Goal: Information Seeking & Learning: Learn about a topic

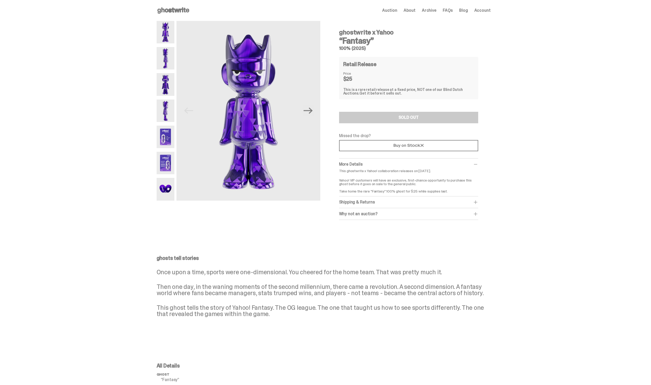
click at [173, 58] on img at bounding box center [166, 58] width 18 height 22
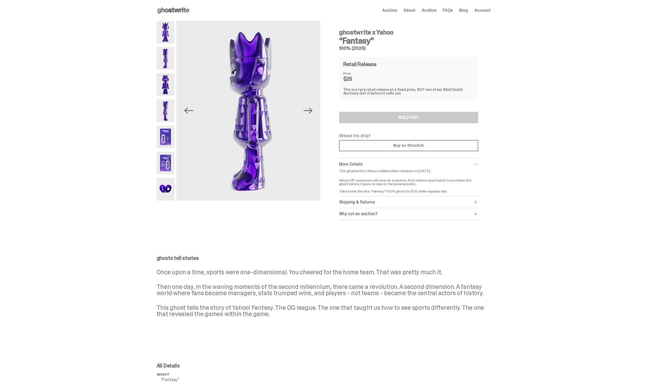
click at [164, 27] on img at bounding box center [166, 32] width 18 height 22
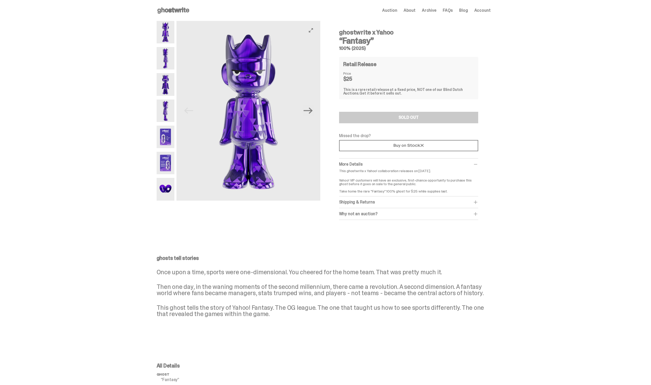
click at [314, 116] on button "Next" at bounding box center [307, 110] width 11 height 11
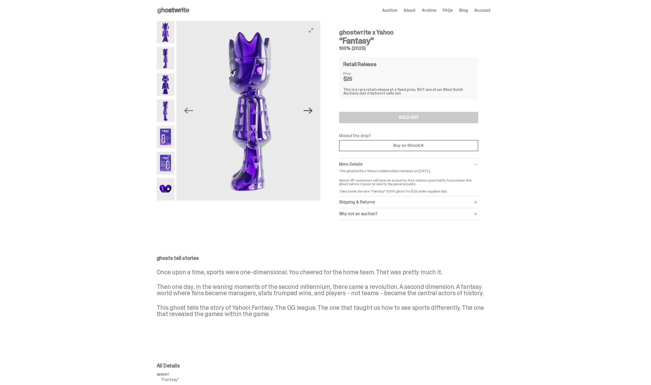
click at [311, 112] on icon "Next" at bounding box center [307, 110] width 9 height 9
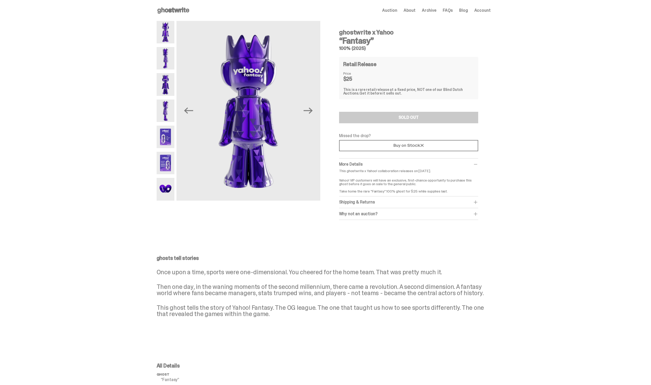
click at [183, 13] on icon at bounding box center [173, 10] width 33 height 8
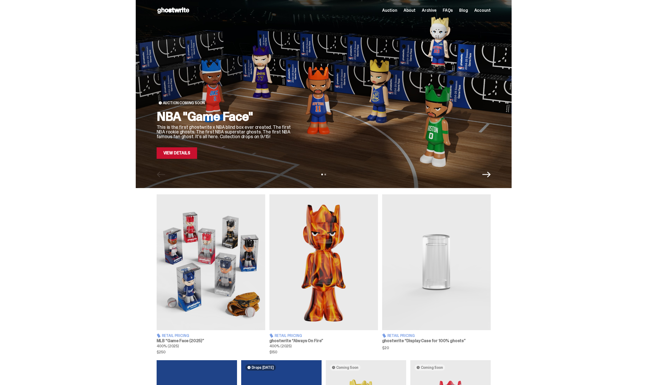
click at [162, 158] on link "View Details" at bounding box center [177, 152] width 40 height 11
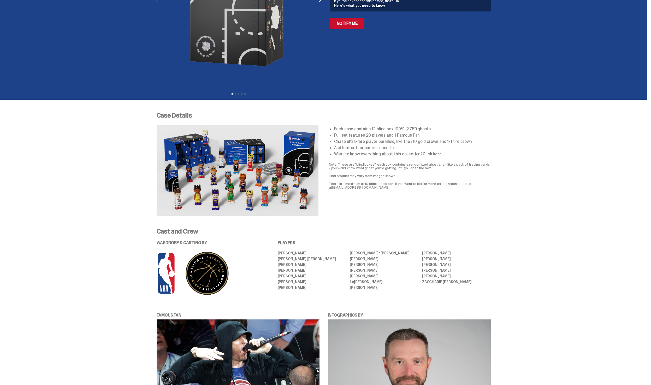
scroll to position [114, 0]
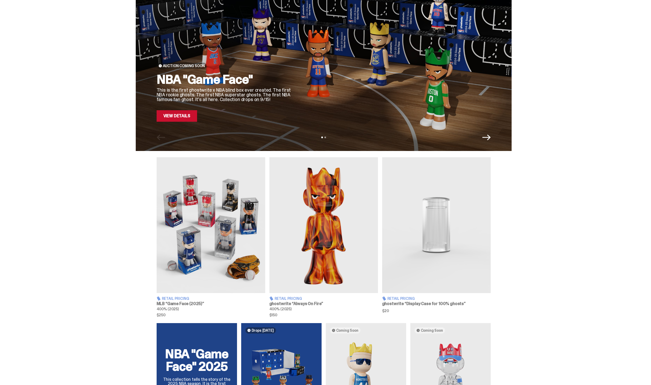
scroll to position [67, 0]
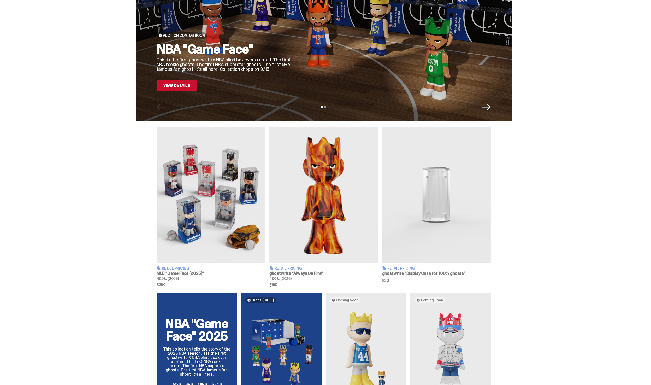
click at [337, 235] on img at bounding box center [323, 195] width 109 height 136
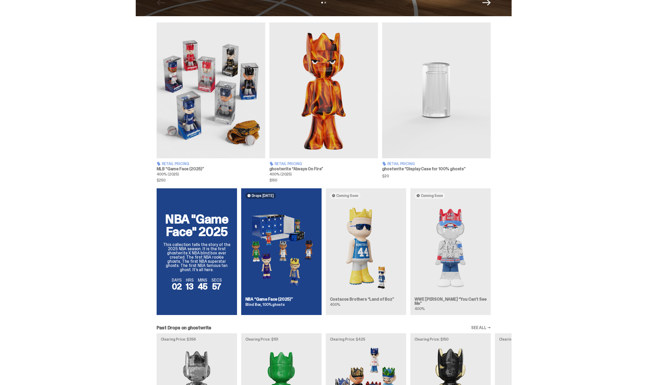
scroll to position [163, 0]
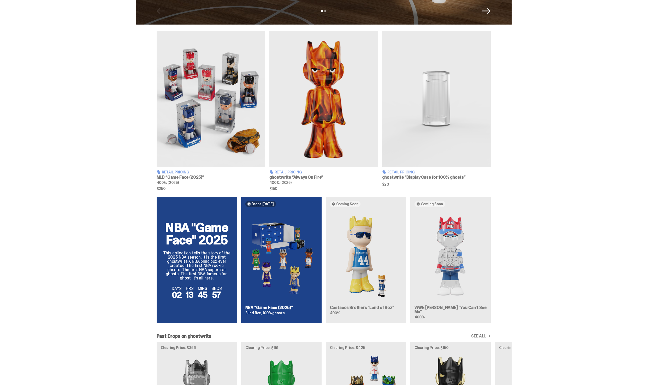
click at [193, 118] on img at bounding box center [211, 99] width 109 height 136
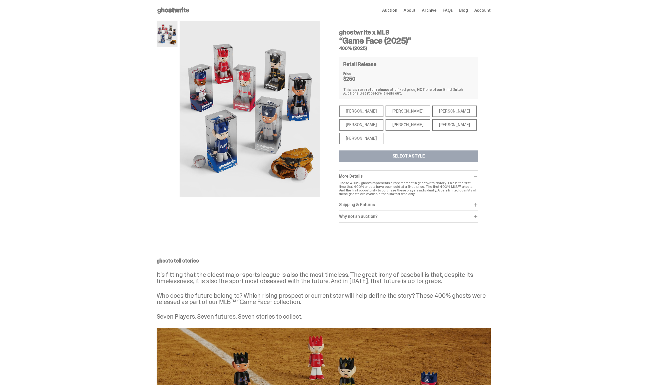
click at [395, 109] on div "Paul Skenes" at bounding box center [407, 110] width 45 height 11
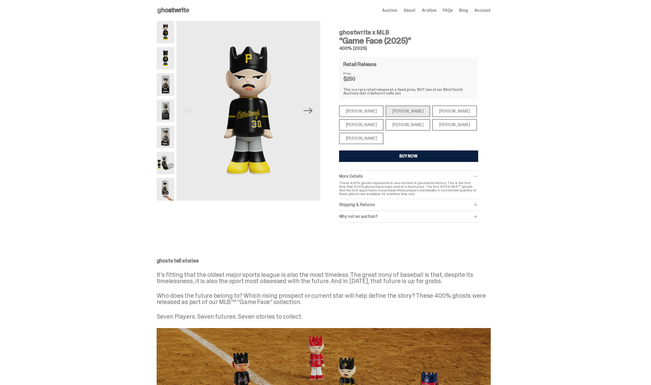
click at [360, 109] on div "[PERSON_NAME]" at bounding box center [361, 110] width 45 height 11
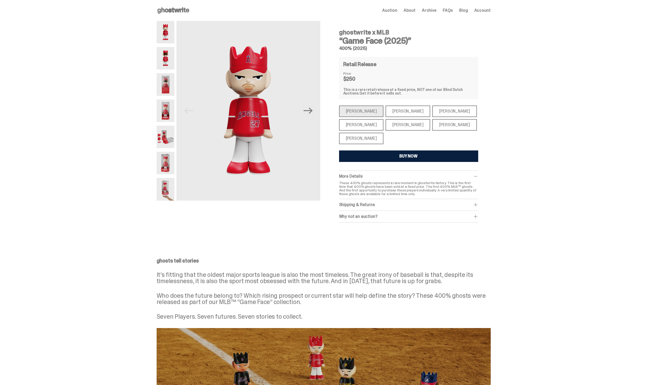
click at [369, 135] on div "[PERSON_NAME]" at bounding box center [361, 138] width 45 height 11
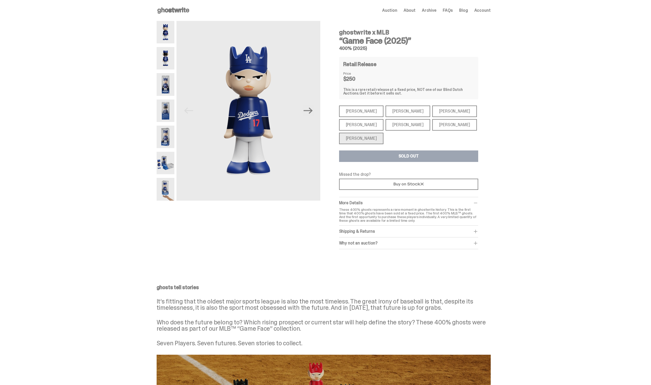
click at [405, 127] on div "[PERSON_NAME]" at bounding box center [407, 124] width 45 height 11
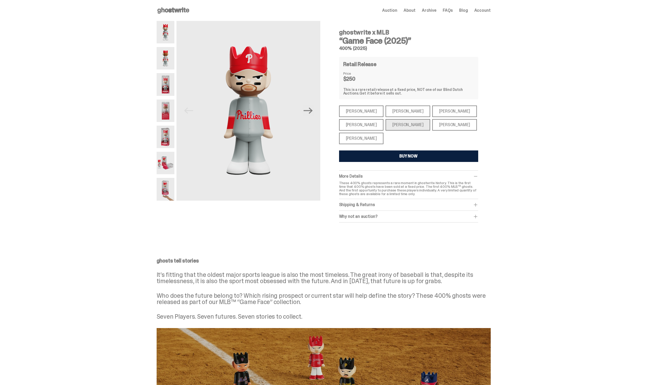
click at [432, 128] on div "[PERSON_NAME]" at bounding box center [454, 124] width 45 height 11
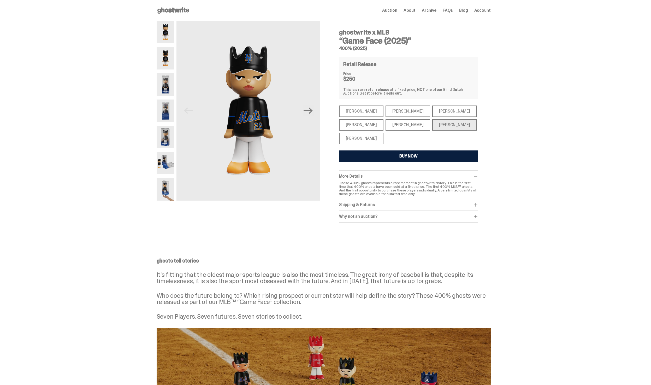
click at [357, 126] on div "[PERSON_NAME]" at bounding box center [361, 124] width 45 height 11
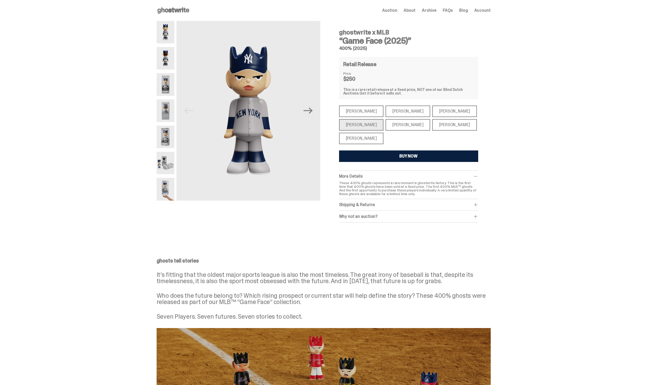
click at [396, 113] on div "[PERSON_NAME]" at bounding box center [407, 110] width 45 height 11
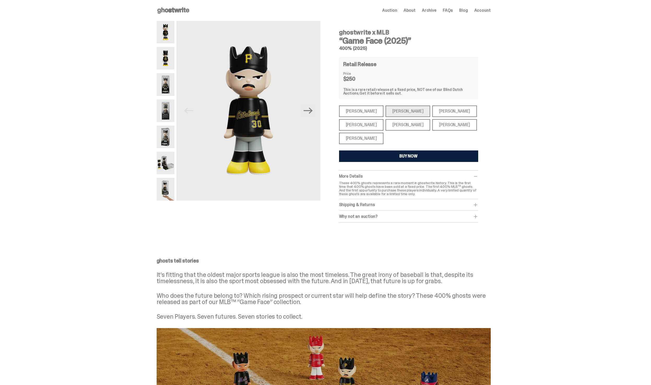
click at [364, 112] on div "[PERSON_NAME]" at bounding box center [361, 110] width 45 height 11
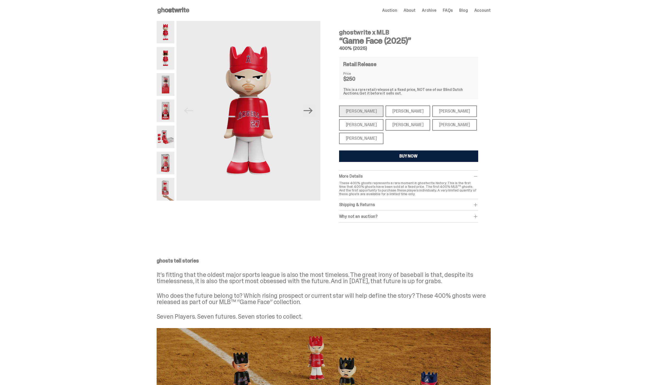
click at [409, 106] on div "[PERSON_NAME]" at bounding box center [407, 110] width 45 height 11
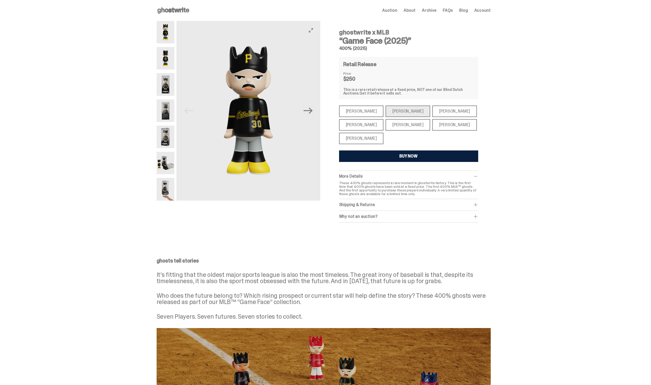
click at [319, 112] on img at bounding box center [248, 111] width 144 height 180
click at [313, 112] on icon "Next" at bounding box center [307, 110] width 9 height 9
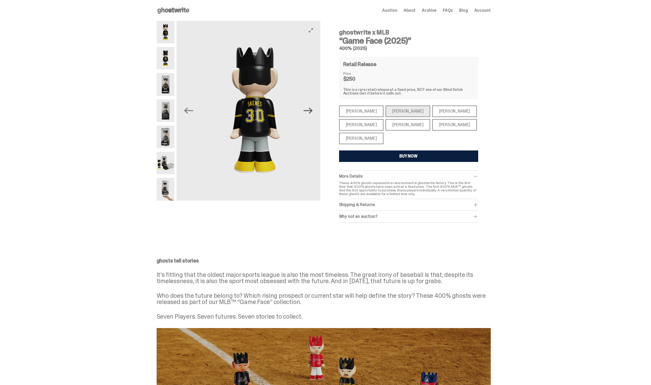
click at [313, 112] on icon "Next" at bounding box center [307, 110] width 9 height 6
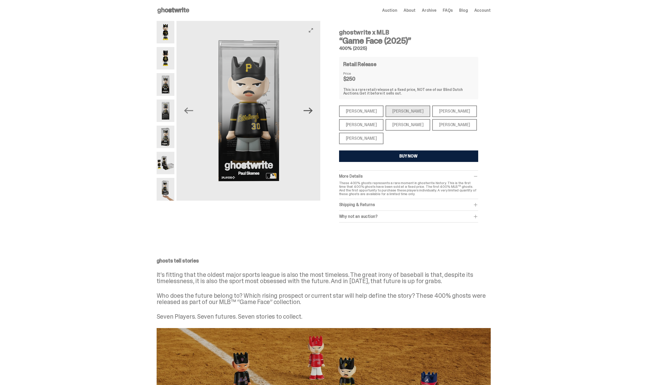
click at [313, 112] on icon "Next" at bounding box center [307, 110] width 9 height 6
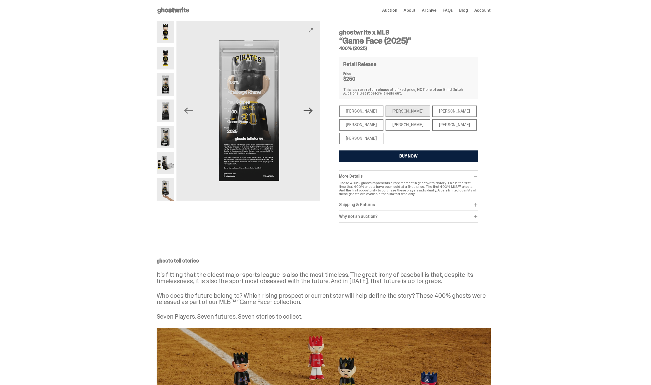
click at [313, 112] on icon "Next" at bounding box center [307, 110] width 9 height 6
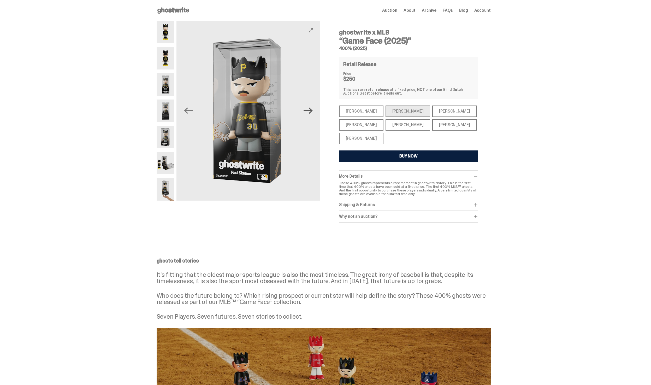
click at [312, 112] on icon "Next" at bounding box center [307, 110] width 9 height 9
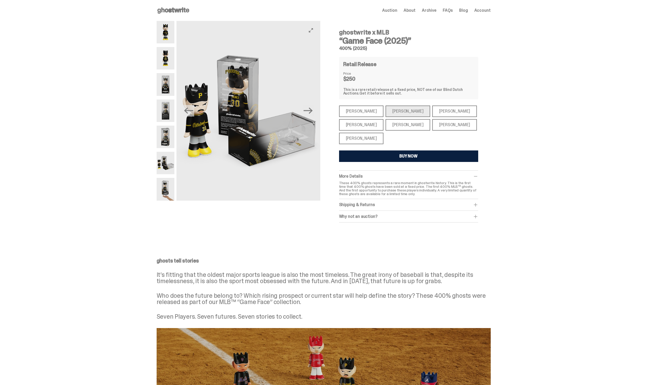
click at [314, 110] on button "Next" at bounding box center [307, 110] width 11 height 11
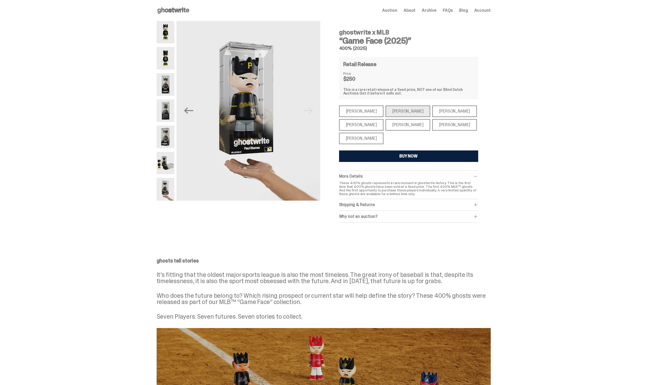
click at [171, 10] on use at bounding box center [173, 10] width 32 height 6
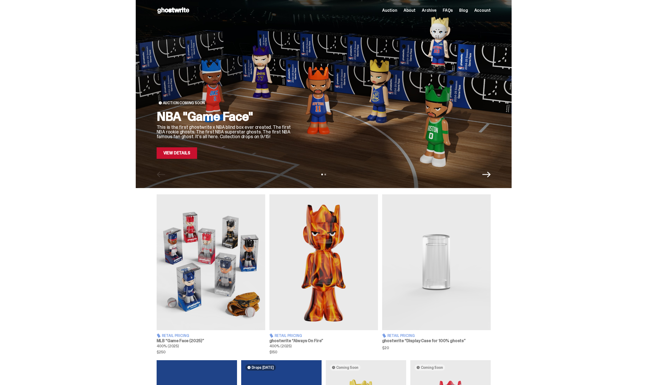
click at [488, 173] on icon "Next" at bounding box center [486, 174] width 8 height 8
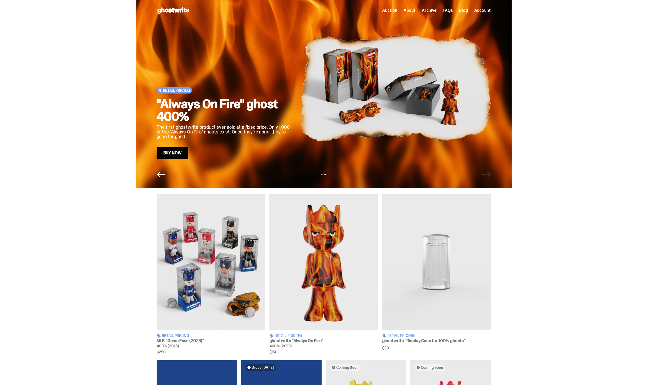
click at [161, 175] on icon "Previous" at bounding box center [161, 174] width 8 height 8
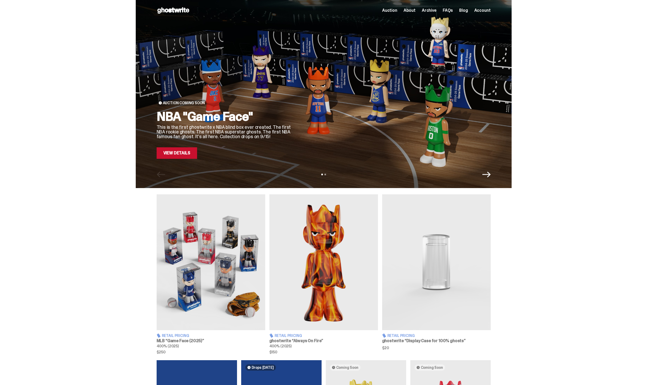
click at [497, 179] on div "Auction Coming Soon NBA "Game Face" This is the first ghostwrite x NBA blind bo…" at bounding box center [324, 94] width 376 height 188
click at [492, 178] on div "Auction Coming Soon NBA "Game Face" This is the first ghostwrite x NBA blind bo…" at bounding box center [324, 94] width 376 height 188
click at [486, 175] on icon "Next" at bounding box center [486, 174] width 8 height 8
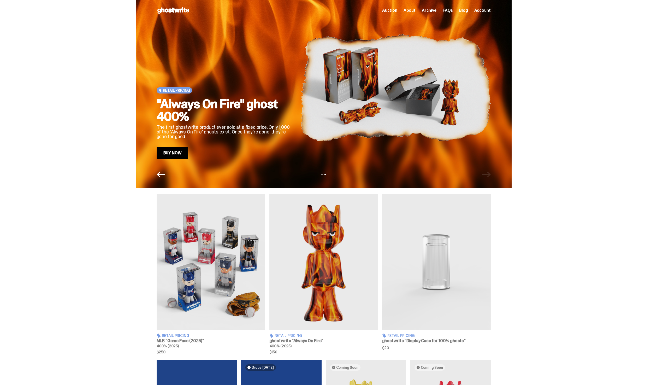
click at [346, 266] on img at bounding box center [323, 262] width 109 height 136
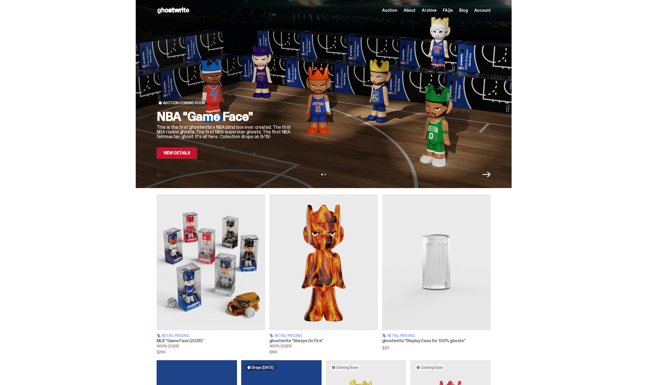
click at [344, 202] on img at bounding box center [323, 262] width 109 height 136
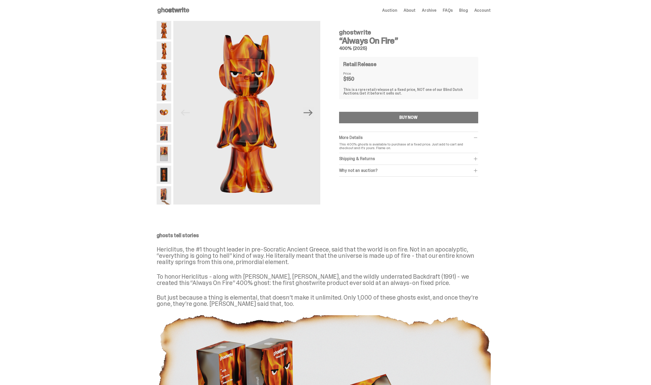
click at [387, 159] on div "Shipping & Returns" at bounding box center [408, 158] width 139 height 5
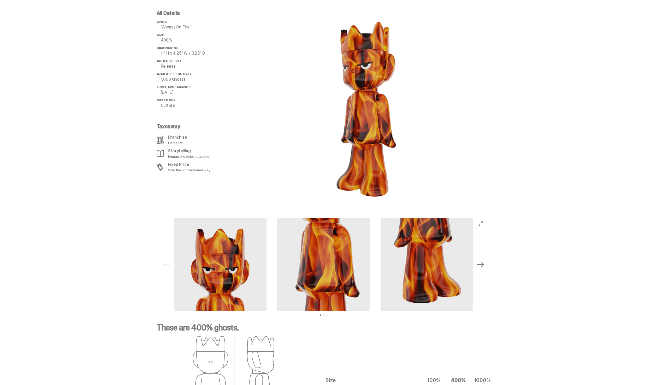
scroll to position [505, 0]
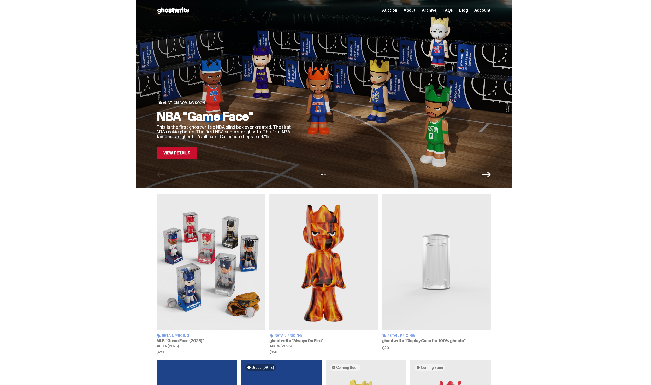
click at [317, 249] on img at bounding box center [323, 262] width 109 height 136
click at [433, 13] on span "Archive" at bounding box center [429, 10] width 15 height 4
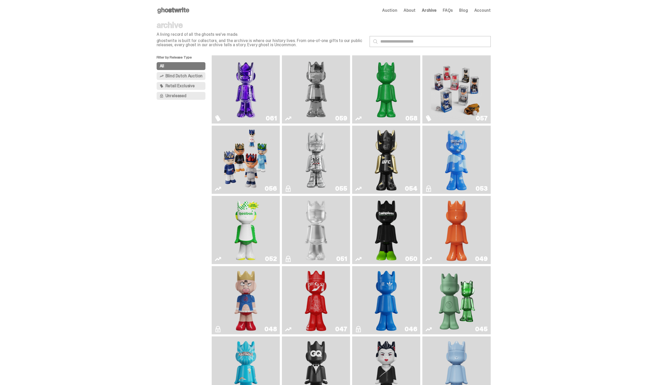
click at [383, 150] on img "Ruby" at bounding box center [386, 160] width 28 height 64
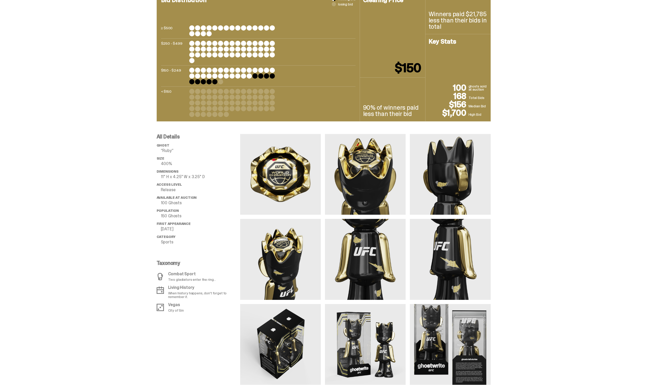
scroll to position [239, 0]
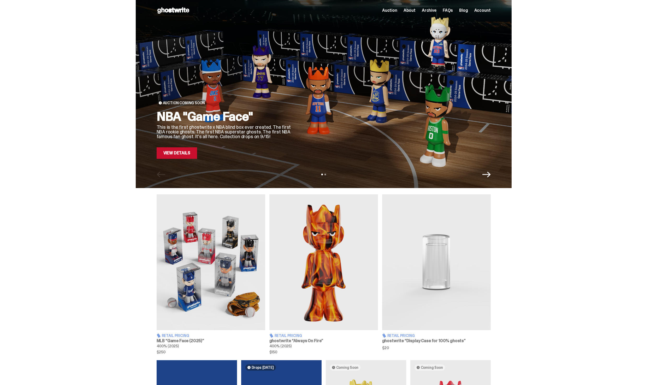
click at [311, 287] on img at bounding box center [323, 262] width 109 height 136
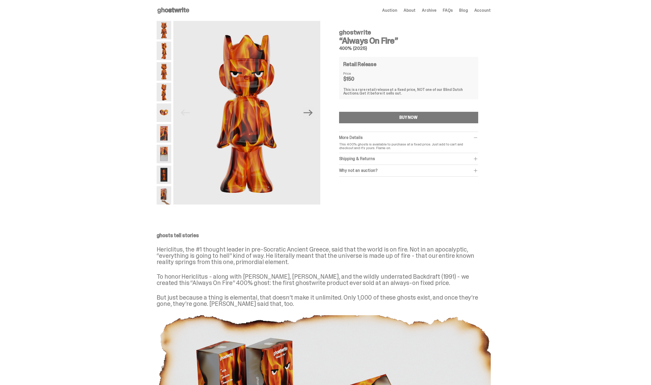
click at [165, 86] on img at bounding box center [164, 92] width 15 height 19
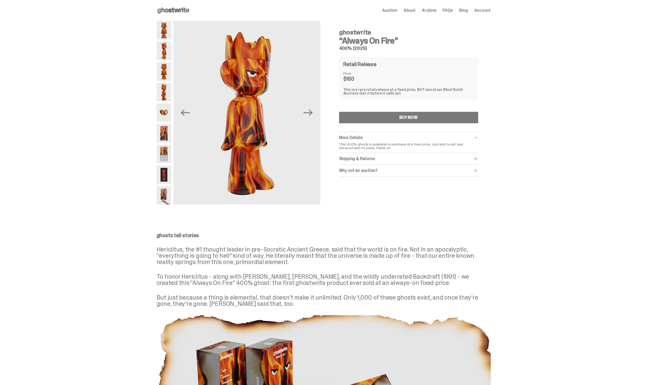
click at [173, 36] on div "Previous Next" at bounding box center [239, 112] width 164 height 183
click at [167, 26] on img at bounding box center [164, 30] width 15 height 19
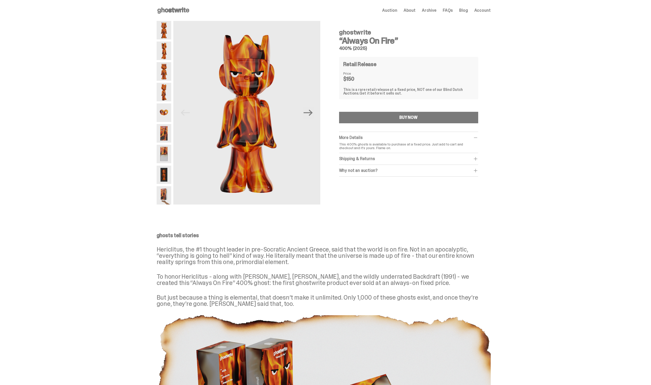
click at [171, 142] on img at bounding box center [164, 133] width 15 height 19
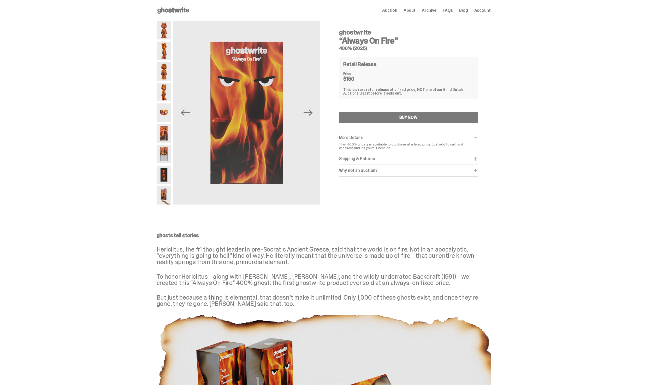
click at [427, 10] on span "Archive" at bounding box center [429, 10] width 15 height 4
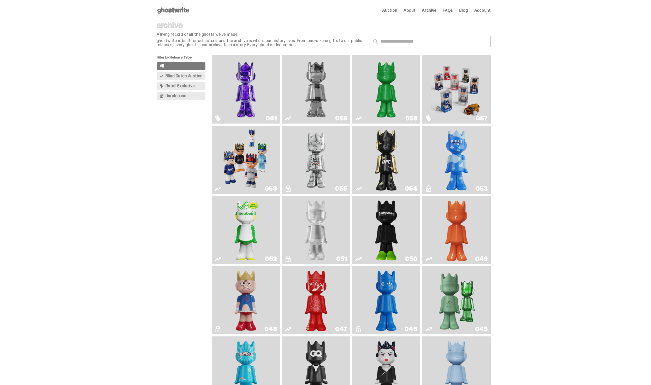
click at [384, 84] on img "Schrödinger's ghost: Sunday Green" at bounding box center [386, 89] width 51 height 64
click at [244, 100] on img "Fantasy" at bounding box center [245, 89] width 51 height 64
click at [185, 4] on div "Open main menu Home Auction About Archive FAQs Blog Account Auction" at bounding box center [324, 10] width 334 height 21
click at [184, 8] on use at bounding box center [173, 10] width 32 height 6
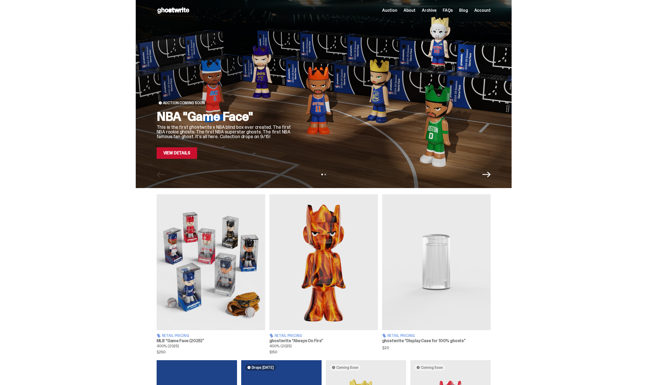
click at [298, 237] on img at bounding box center [323, 262] width 109 height 136
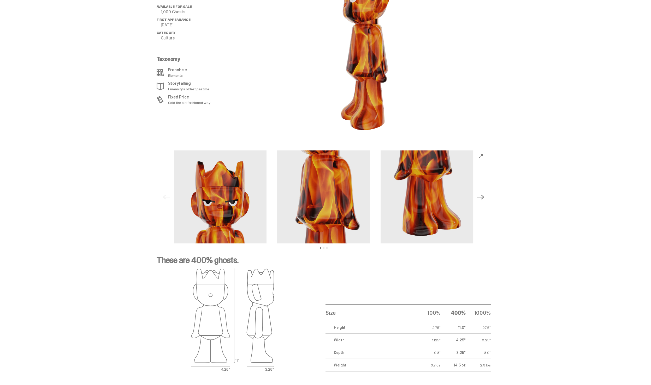
scroll to position [635, 0]
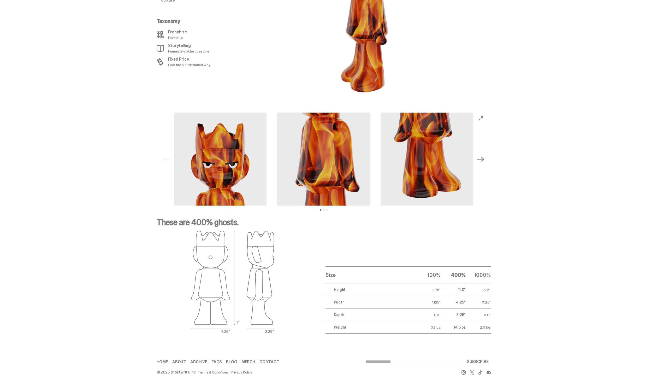
click at [482, 161] on icon "Next" at bounding box center [480, 159] width 7 height 7
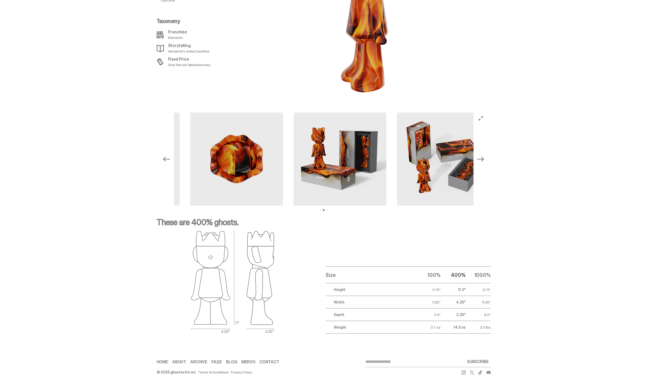
click at [482, 161] on icon "Next" at bounding box center [480, 159] width 7 height 7
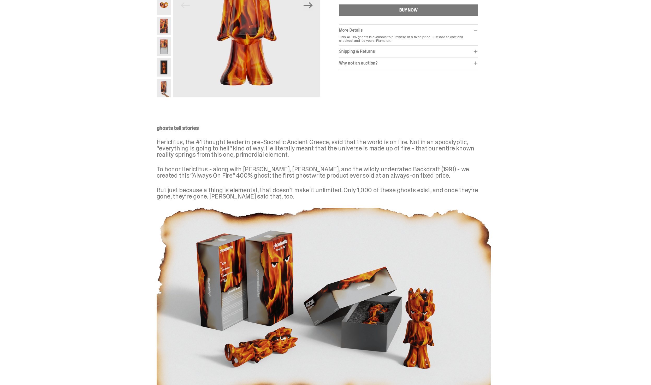
scroll to position [0, 0]
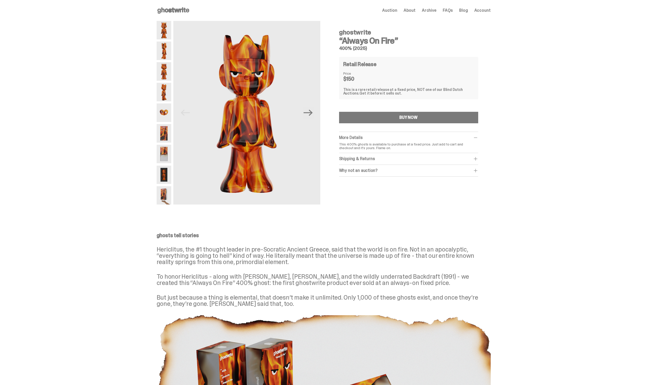
click at [169, 3] on div "Open main menu Home Auction About Archive FAQs Blog Account Auction" at bounding box center [324, 10] width 334 height 21
click at [168, 9] on use at bounding box center [173, 10] width 32 height 6
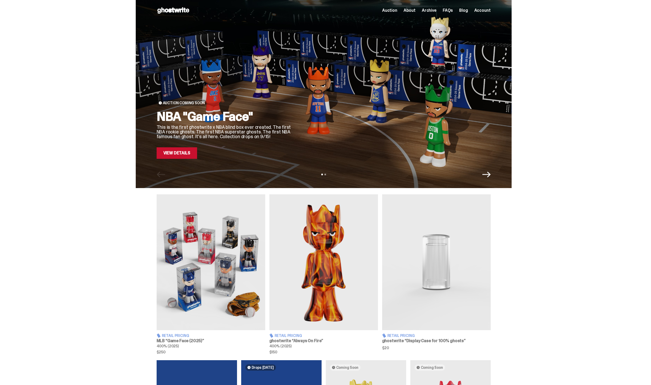
click at [188, 149] on link "View Details" at bounding box center [177, 152] width 40 height 11
click at [189, 156] on link "View Details" at bounding box center [177, 152] width 40 height 11
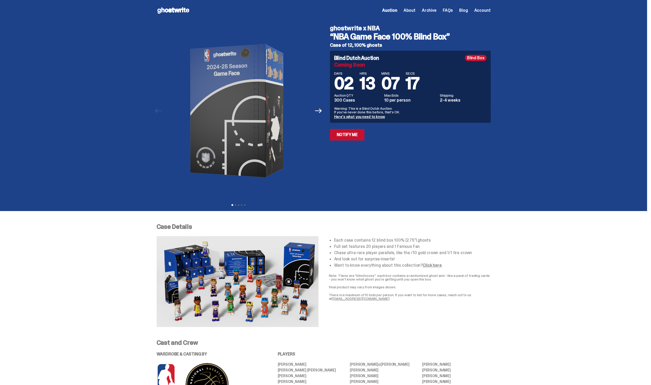
click at [436, 9] on span "Archive" at bounding box center [429, 10] width 15 height 4
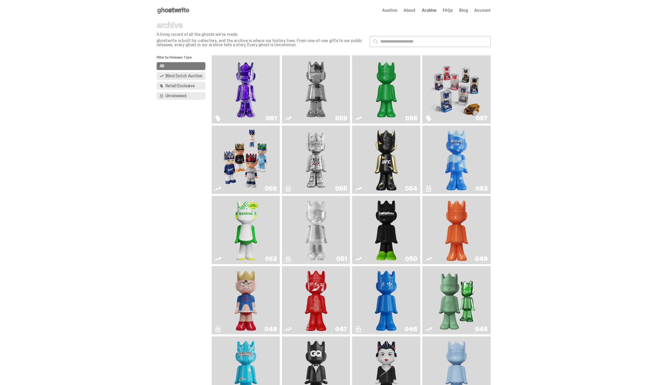
click at [396, 9] on span "Auction" at bounding box center [389, 10] width 15 height 4
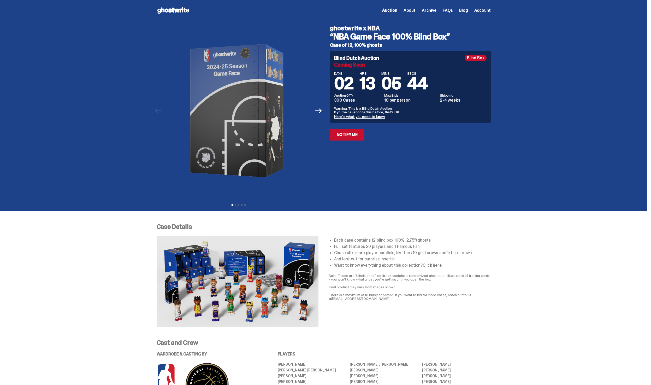
click at [432, 9] on span "Archive" at bounding box center [429, 10] width 15 height 4
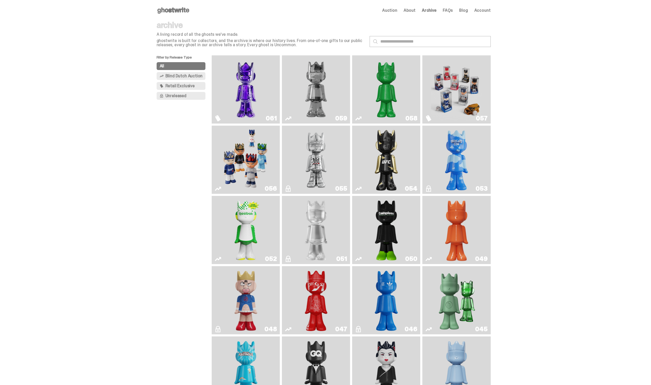
click at [397, 10] on span "Auction" at bounding box center [389, 10] width 15 height 4
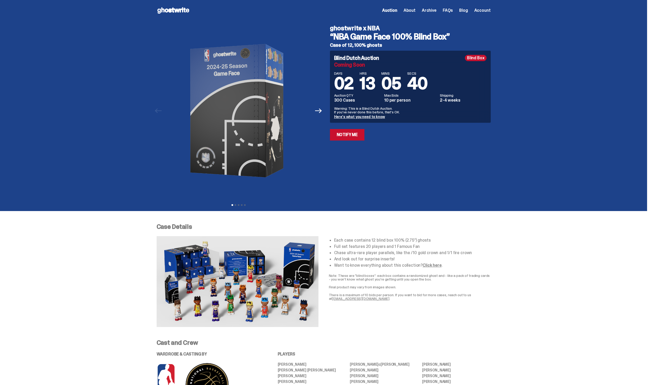
click at [433, 10] on span "Archive" at bounding box center [429, 10] width 15 height 4
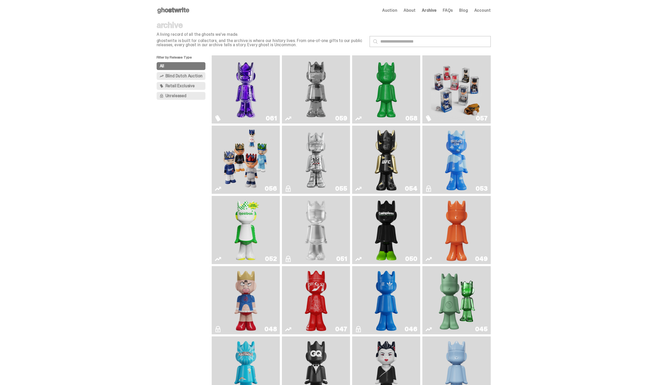
click at [248, 148] on img "Game Face (2025)" at bounding box center [245, 160] width 51 height 64
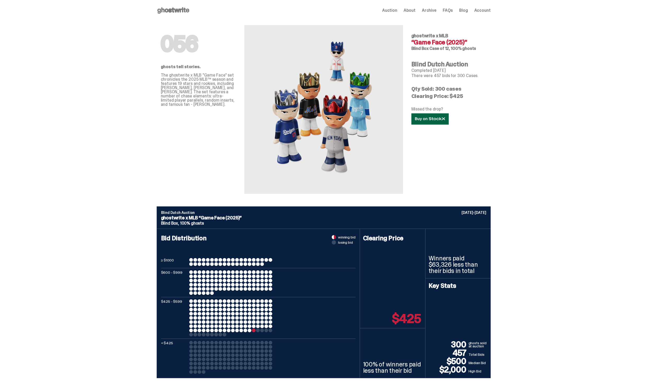
click at [431, 122] on link at bounding box center [429, 118] width 37 height 11
click at [438, 123] on link at bounding box center [429, 118] width 37 height 11
